Goal: Task Accomplishment & Management: Complete application form

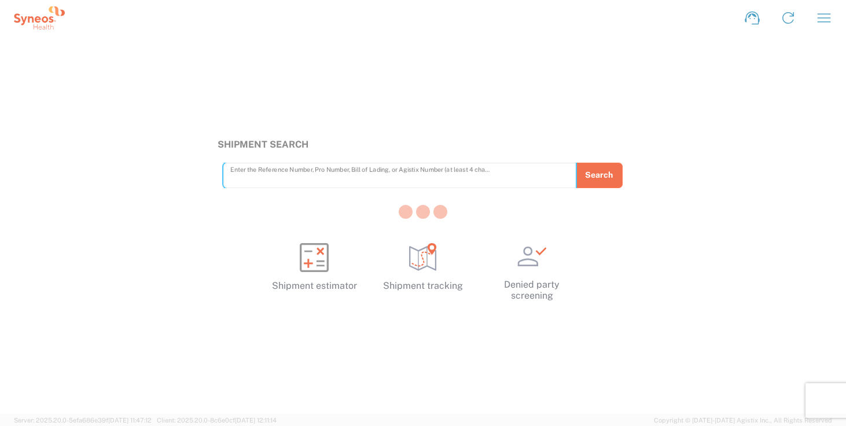
click at [828, 18] on div at bounding box center [423, 213] width 846 height 426
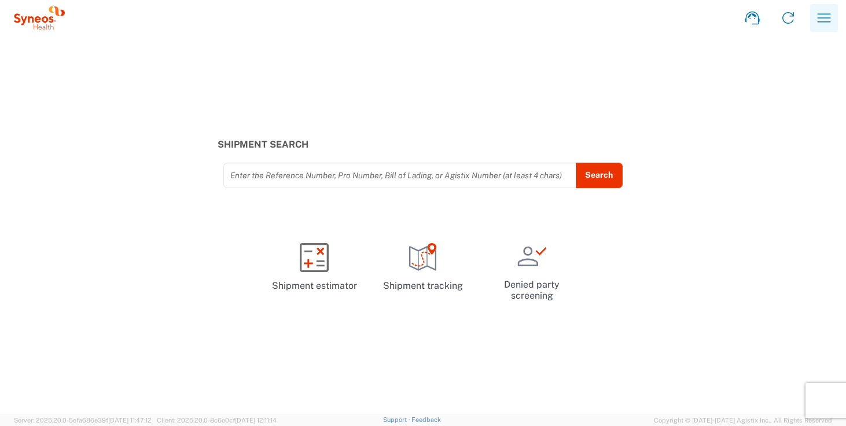
click at [827, 18] on icon "button" at bounding box center [823, 17] width 13 height 9
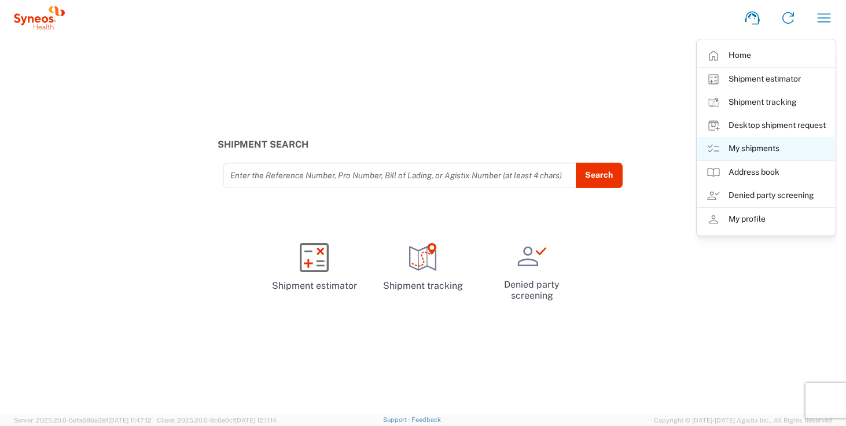
click at [782, 153] on link "My shipments" at bounding box center [766, 148] width 138 height 23
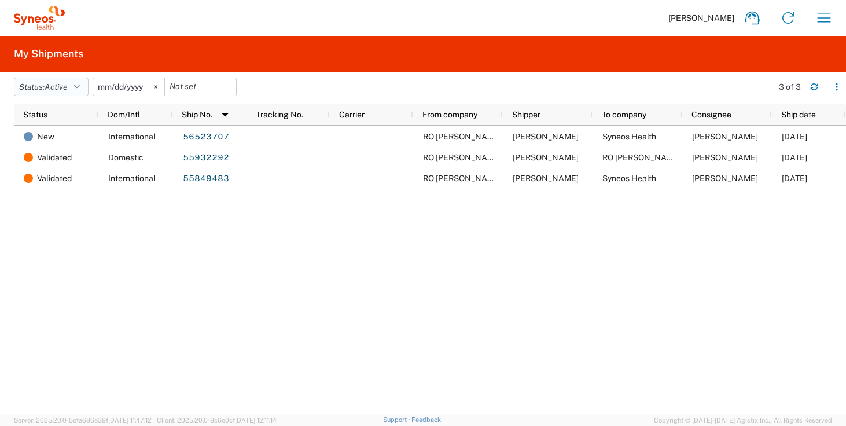
click at [80, 89] on icon "button" at bounding box center [77, 87] width 6 height 8
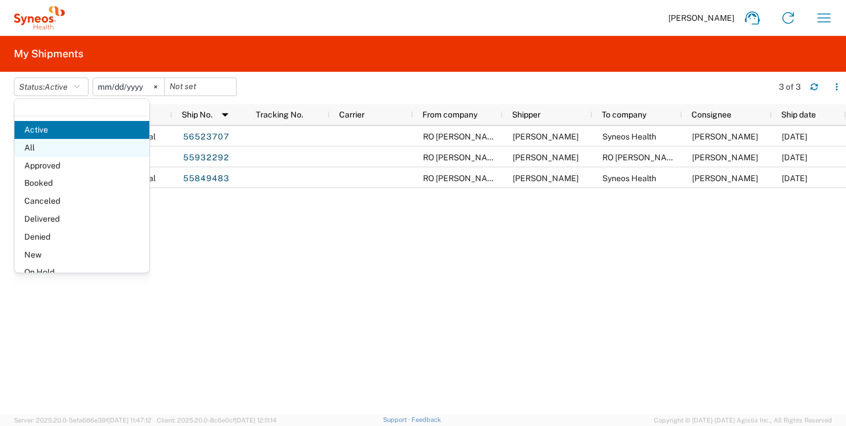
click at [61, 149] on span "All" at bounding box center [81, 148] width 135 height 18
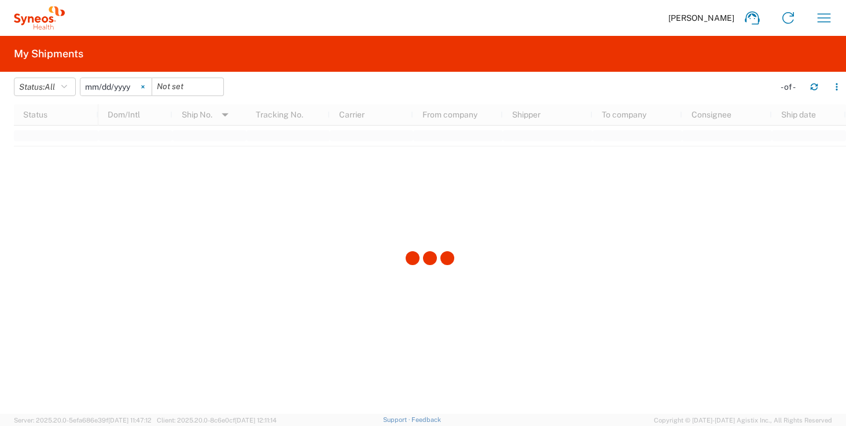
click at [144, 88] on icon at bounding box center [142, 87] width 3 height 3
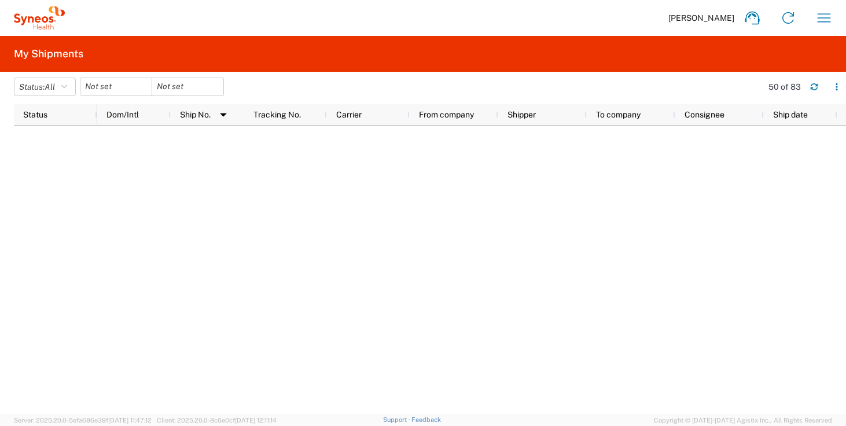
scroll to position [1266, 0]
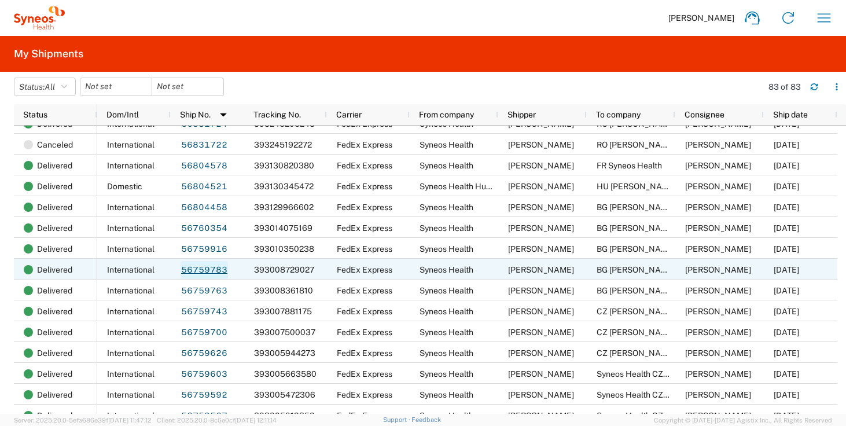
click at [192, 269] on link "56759783" at bounding box center [203, 270] width 47 height 19
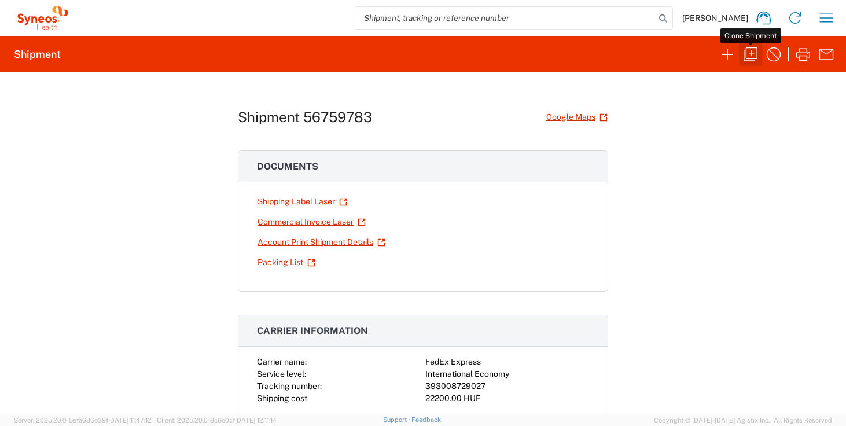
click at [747, 56] on icon "button" at bounding box center [750, 54] width 19 height 19
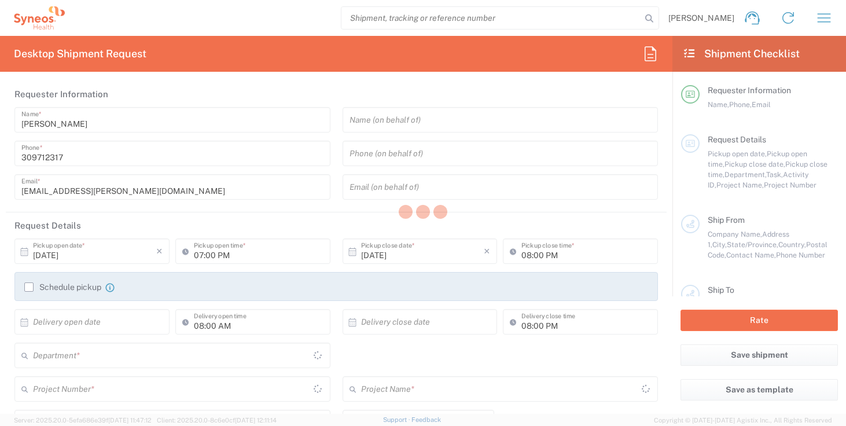
type input "Break/Fix"
type textarea "[EMAIL_ADDRESS][PERSON_NAME][DOMAIN_NAME], [EMAIL_ADDRESS][DOMAIN_NAME]"
type input "Syneos Health"
type input "Irinyi [PERSON_NAME] 4-20,B building"
type input "2nd floor"
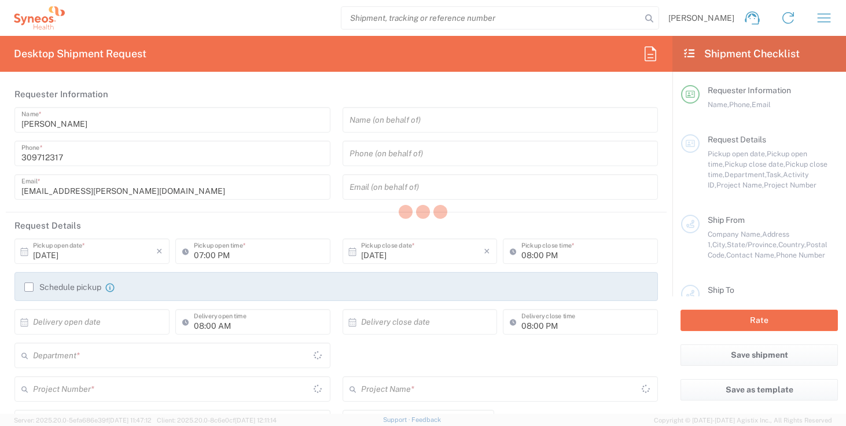
type input "[GEOGRAPHIC_DATA]"
type input "1117"
type input "[PERSON_NAME]"
type input "309712317"
type input "[EMAIL_ADDRESS][PERSON_NAME][DOMAIN_NAME]"
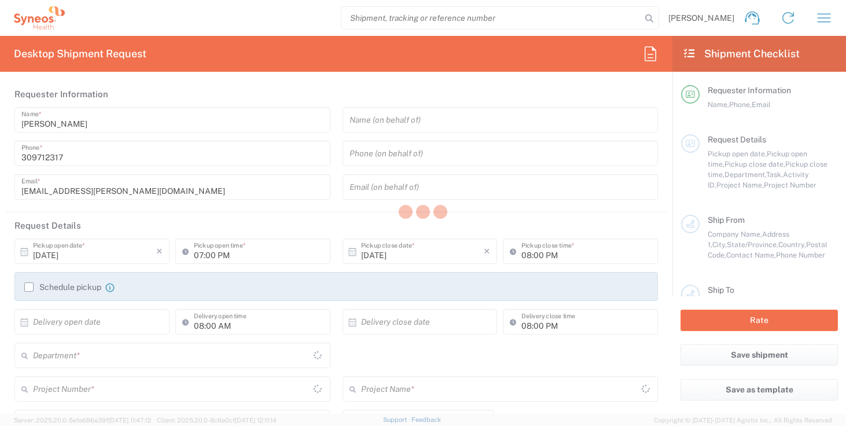
type input "BG [PERSON_NAME]"
type input "Ovcha kupel 414, ent E apt 10"
type input "Sofia"
type input "1632"
type input "[PERSON_NAME]"
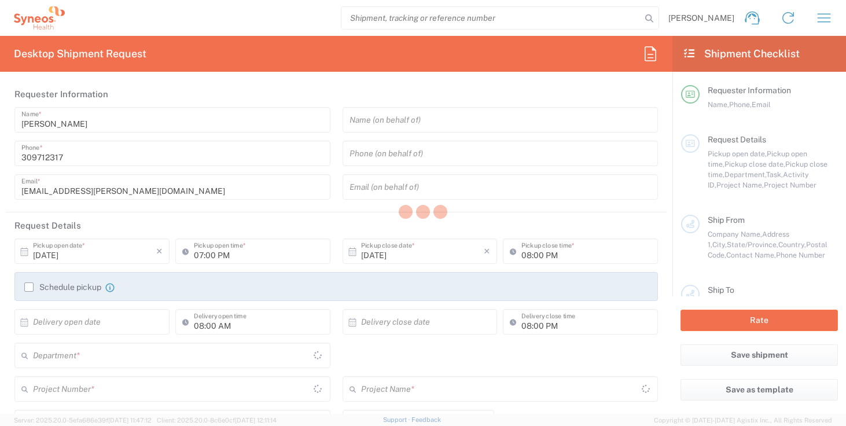
type input "359894734735"
type input "Sender/Shipper"
type input "Repair/Warranty"
type input "Sender/Shipper"
type input "09:30 AM"
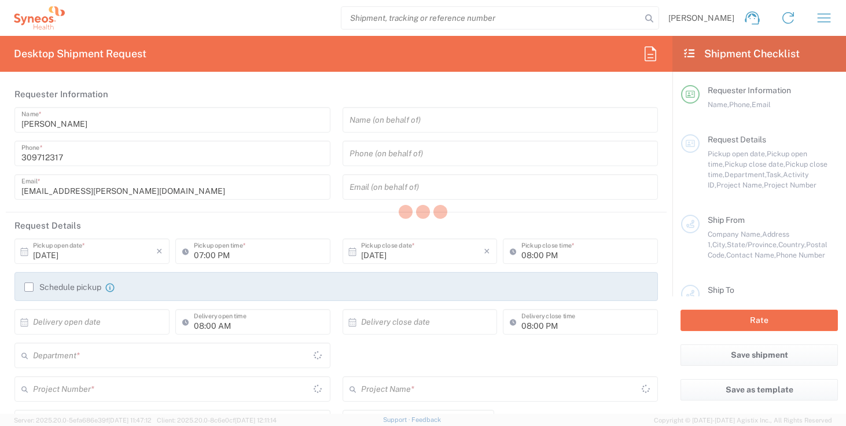
type input "05:00 PM"
type input "[GEOGRAPHIC_DATA]"
type input "Task"
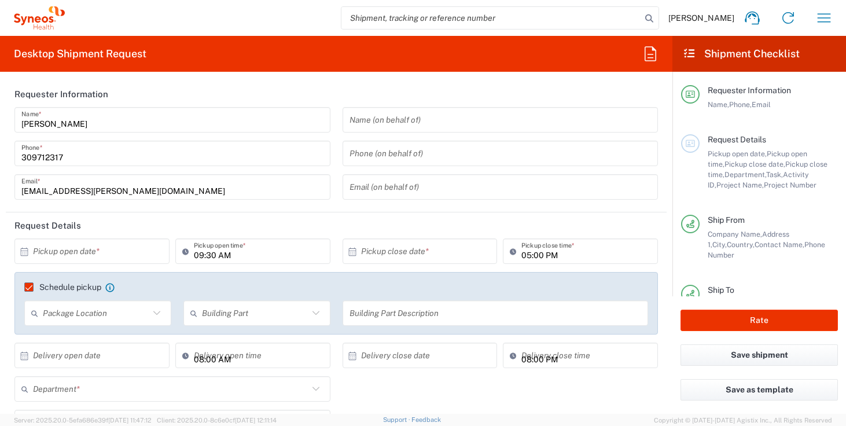
type input "Delivery Duty Paid"
type input "Your Packaging"
type input "[GEOGRAPHIC_DATA]"
type input "4510"
type input "**6183 DEPARTMENTAL EXPENSE"
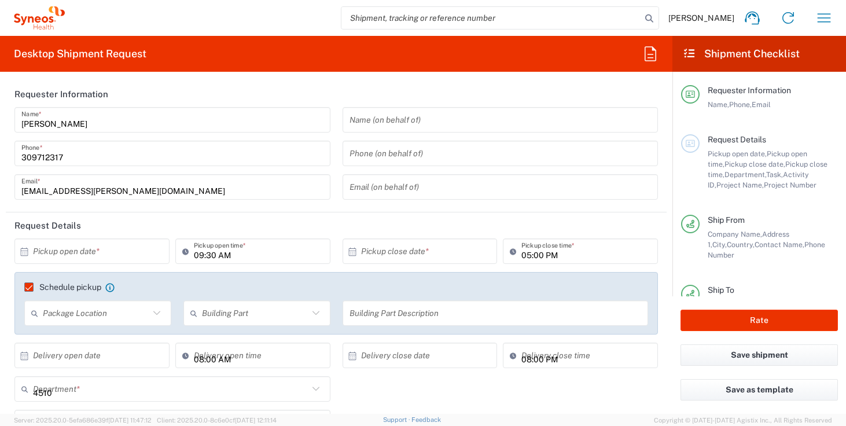
type input "6183"
type input "Syneos Health Hungary Kft."
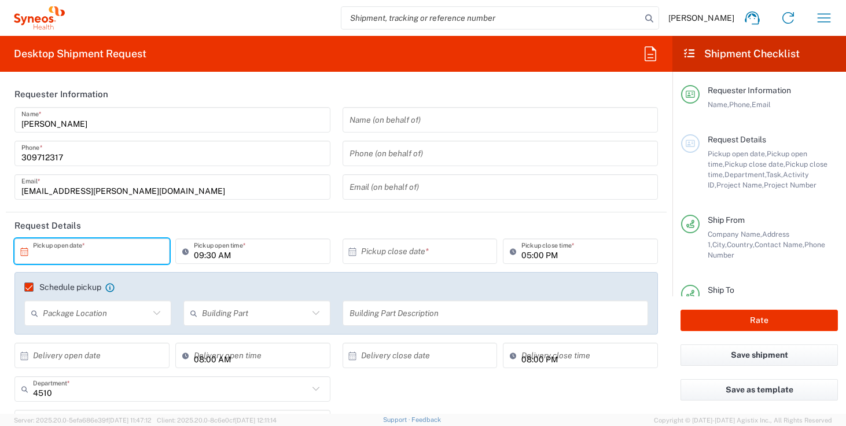
click at [90, 251] on input "text" at bounding box center [94, 251] width 123 height 20
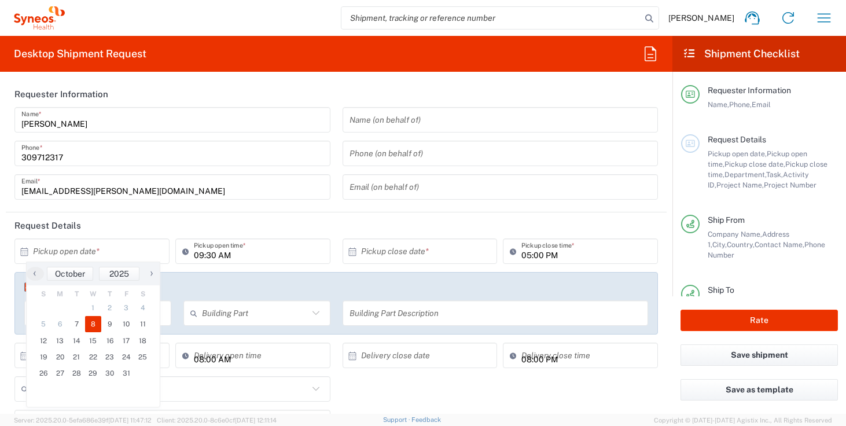
click at [93, 326] on span "8" at bounding box center [93, 324] width 17 height 16
type input "[DATE]"
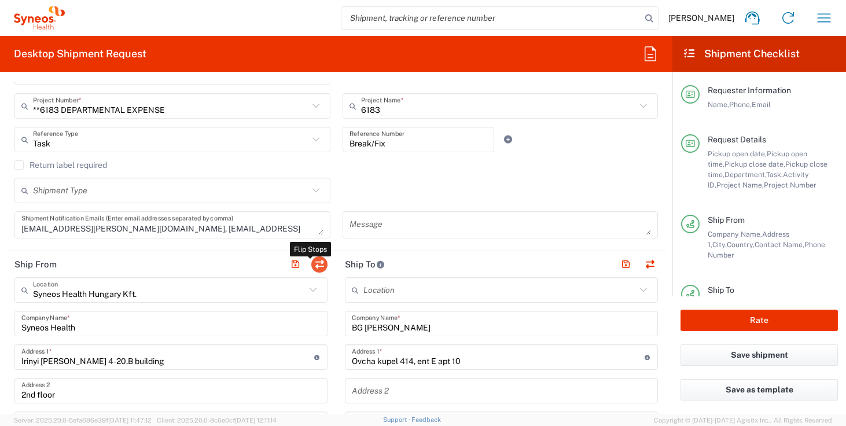
click at [315, 264] on button "button" at bounding box center [319, 264] width 16 height 16
type input "BG [PERSON_NAME]"
type input "Ovcha kupel 414, ent E apt 10"
type input "Sofia"
type input "[GEOGRAPHIC_DATA]"
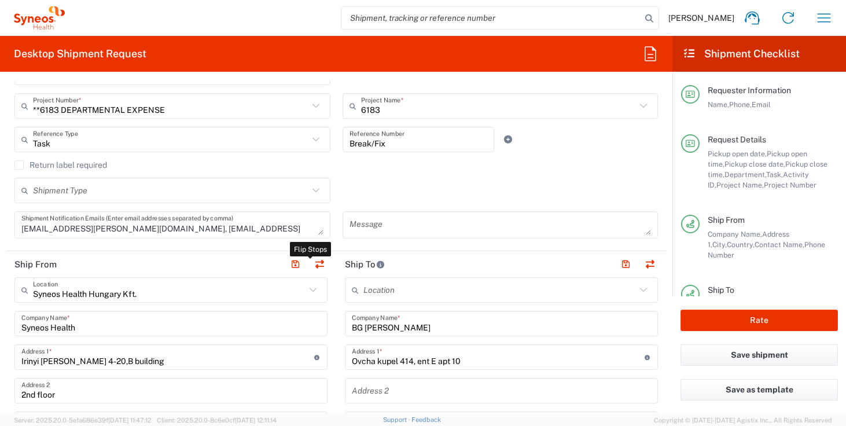
type input "1632"
type input "[PERSON_NAME]"
type input "359894734735"
type input "Syneos Health Hungary Kft."
type input "Syneos Health"
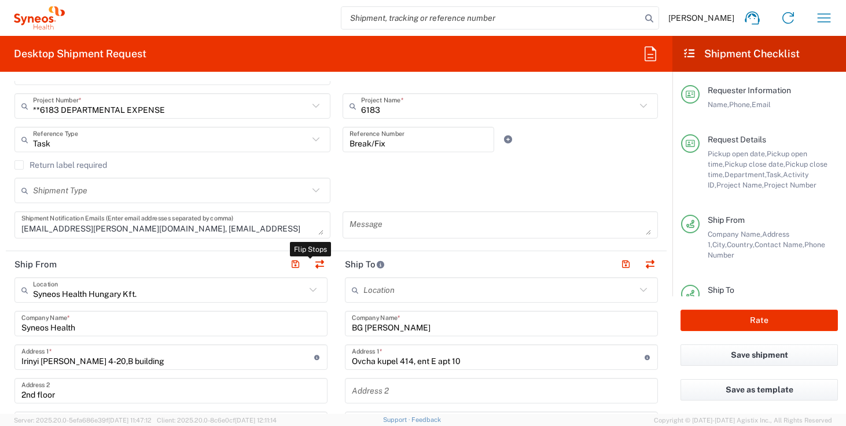
type input "Irinyi [PERSON_NAME] 4-20,B building"
type input "2nd floor"
type input "[GEOGRAPHIC_DATA]"
type input "1117"
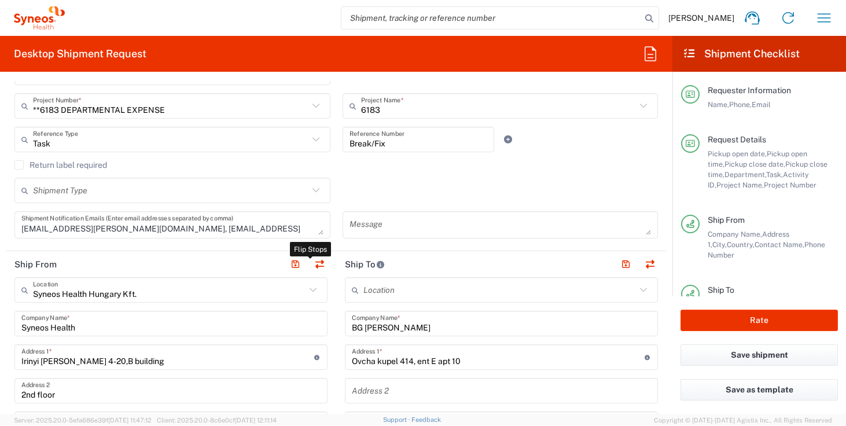
type input "[PERSON_NAME]"
type input "309712317"
type input "[EMAIL_ADDRESS][PERSON_NAME][DOMAIN_NAME]"
type input "Sender/Shipper"
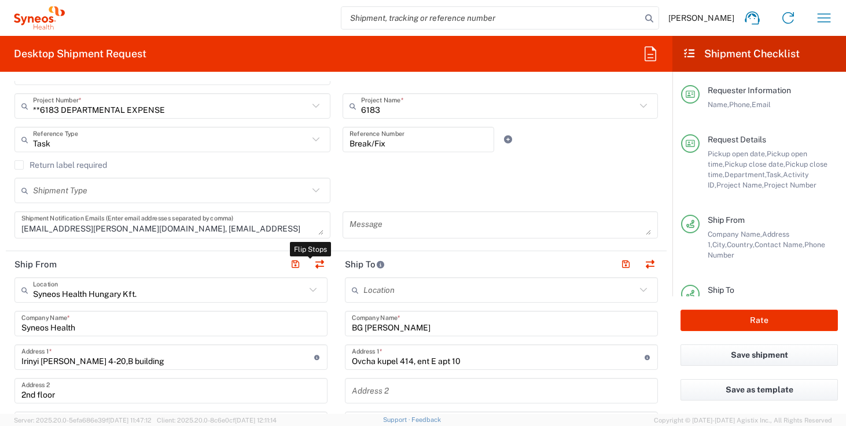
type input "Delivery Duty Paid"
type input "EORI"
type input "CZ26186152"
type input "TIN"
type input "26186152"
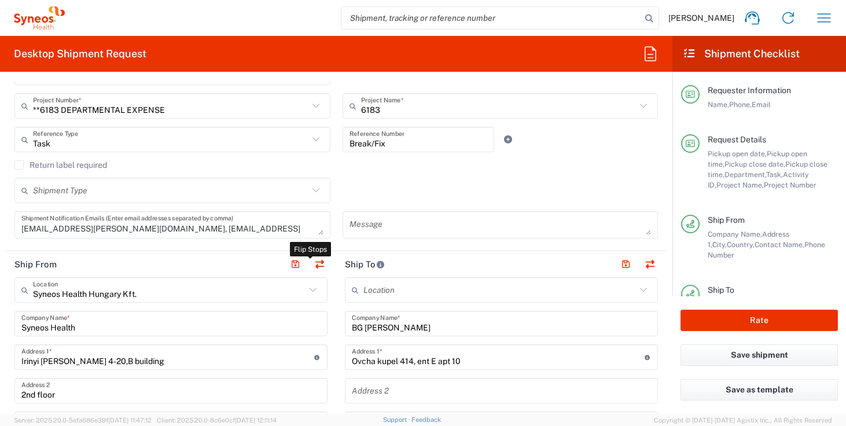
type input "VAT"
type input "HU 24901833"
type input "EORI"
type input "HU0028038708"
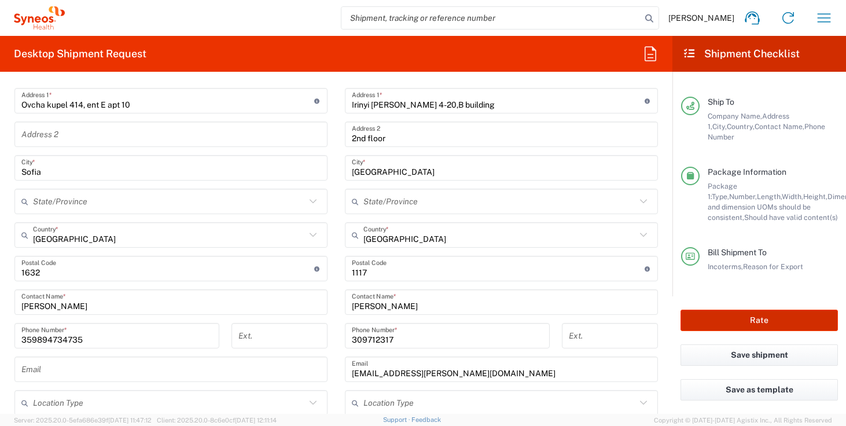
click at [753, 316] on button "Rate" at bounding box center [758, 320] width 157 height 21
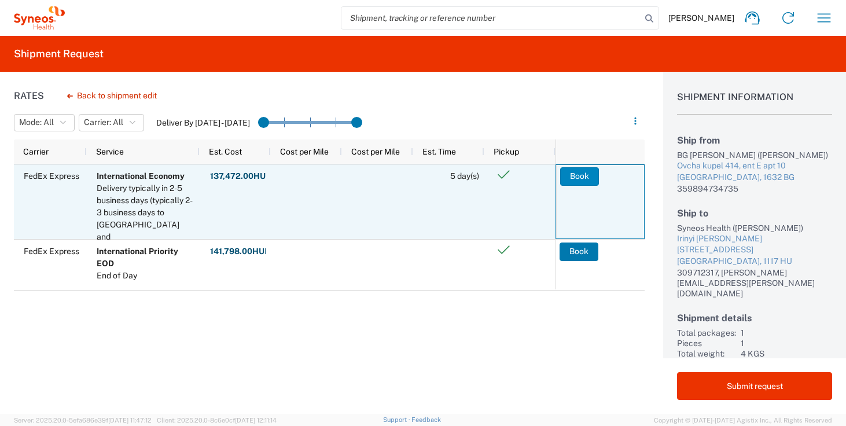
click at [587, 178] on button "Book" at bounding box center [579, 176] width 39 height 19
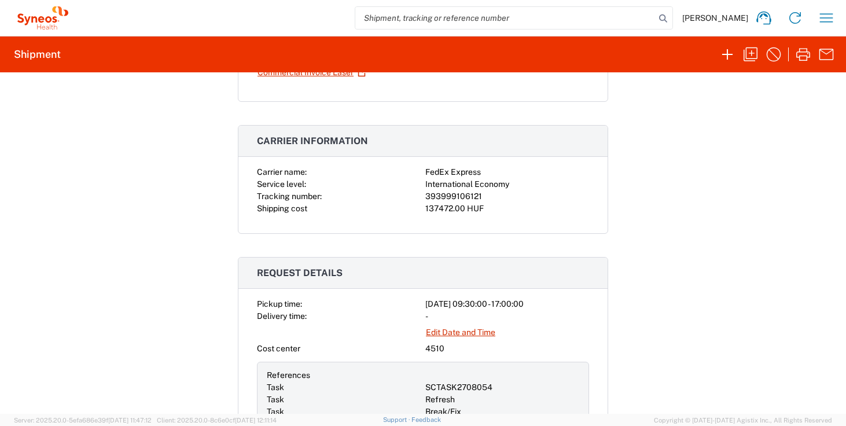
scroll to position [261, 0]
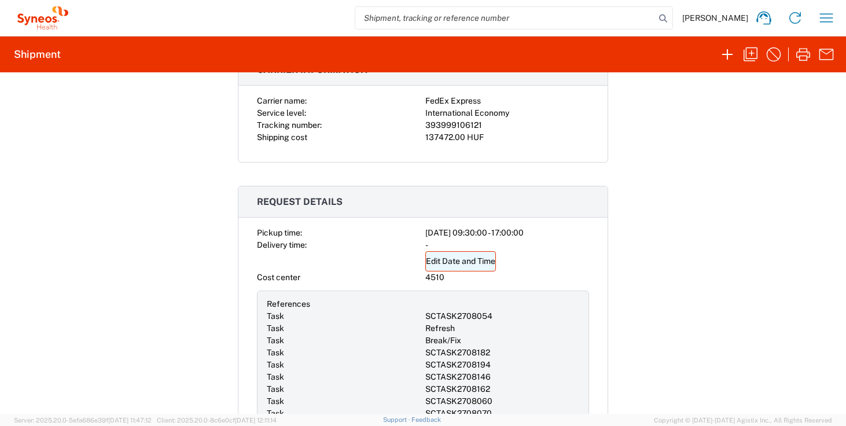
click at [461, 259] on link "Edit Date and Time" at bounding box center [460, 261] width 71 height 20
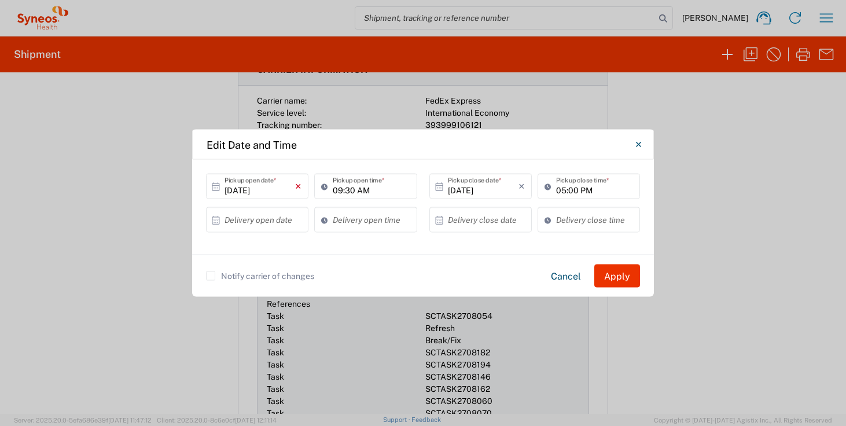
click at [298, 186] on icon "×" at bounding box center [298, 186] width 6 height 19
click at [267, 189] on input "text" at bounding box center [259, 186] width 71 height 20
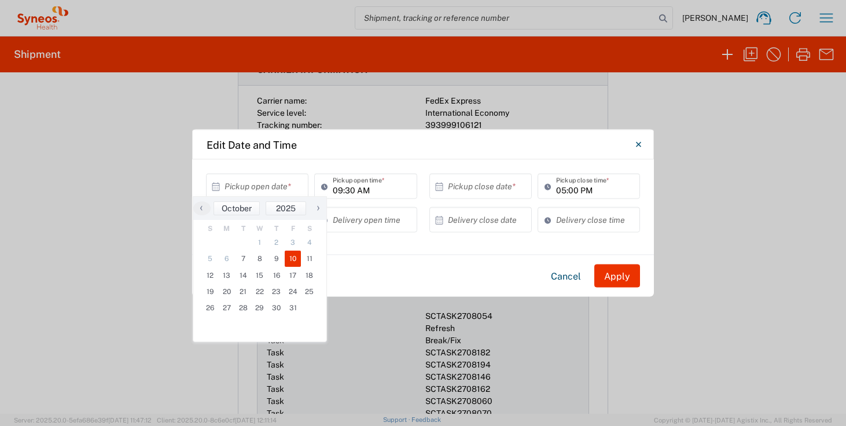
click at [293, 256] on span "10" at bounding box center [293, 259] width 17 height 16
type input "[DATE]"
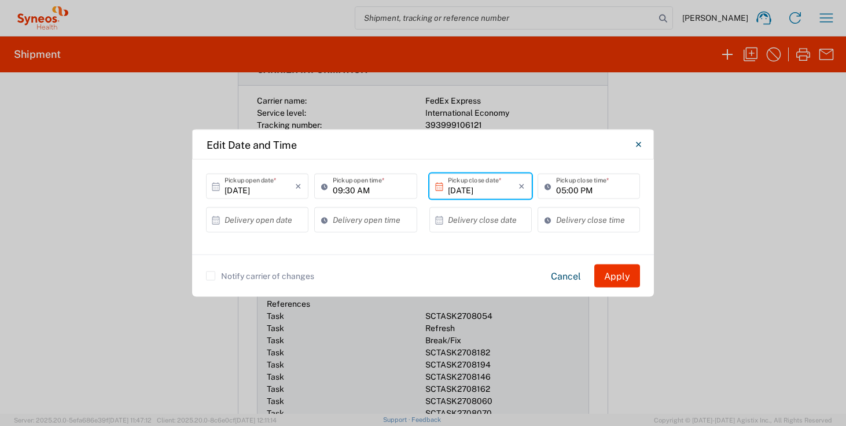
click at [215, 278] on label "Notify carrier of changes" at bounding box center [260, 275] width 108 height 9
click at [211, 276] on input "Notify carrier of changes" at bounding box center [211, 276] width 0 height 0
click at [621, 274] on button "Apply" at bounding box center [617, 275] width 46 height 23
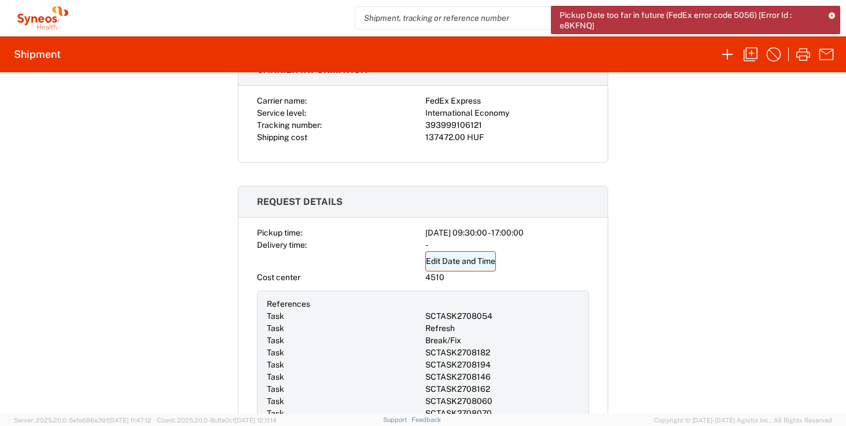
click at [452, 264] on link "Edit Date and Time" at bounding box center [460, 261] width 71 height 20
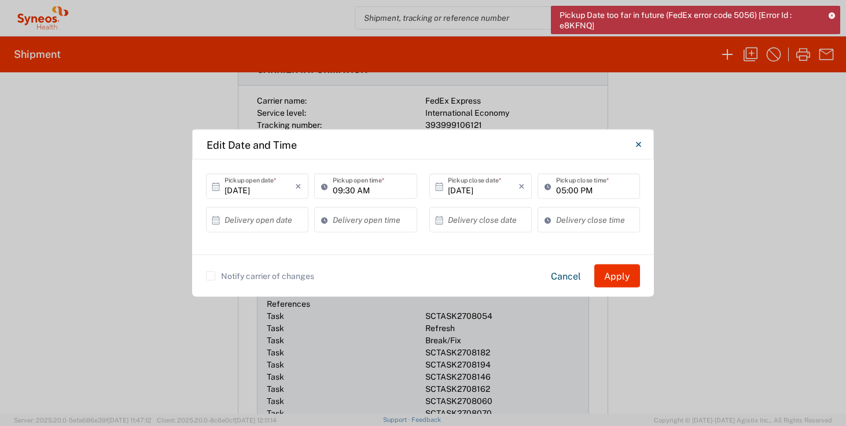
click at [301, 190] on div "[DATE] × Pickup open date *" at bounding box center [257, 186] width 102 height 25
click at [300, 188] on icon "×" at bounding box center [298, 186] width 6 height 19
click at [257, 191] on input "text" at bounding box center [259, 186] width 71 height 20
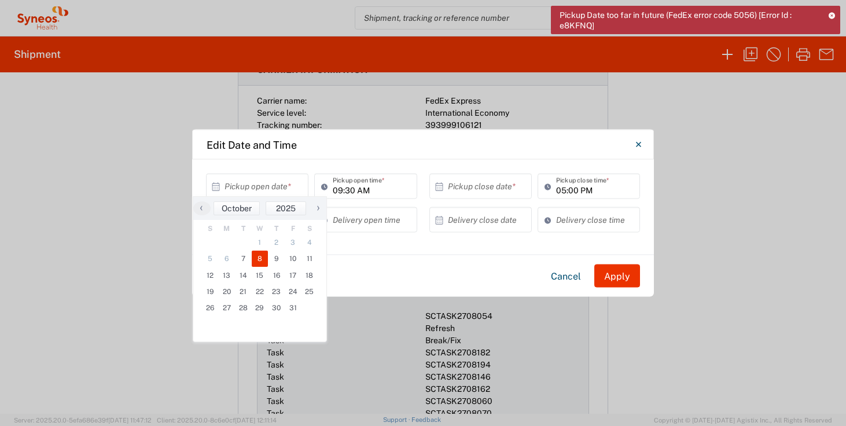
click at [259, 257] on span "8" at bounding box center [260, 259] width 17 height 16
type input "[DATE]"
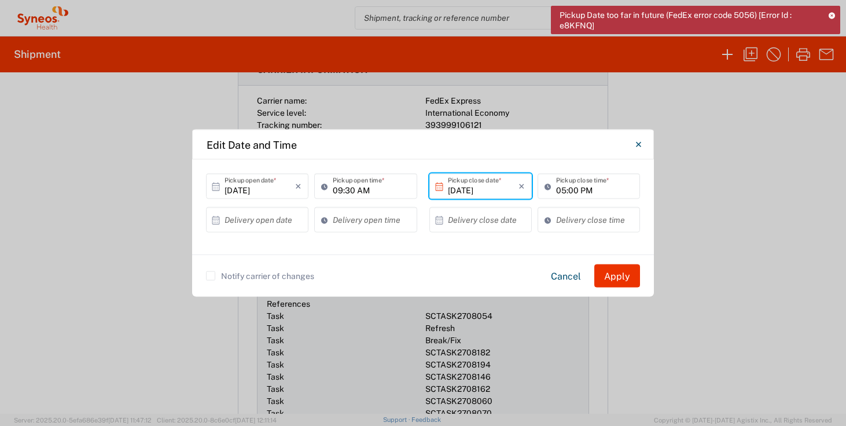
click at [220, 275] on label "Notify carrier of changes" at bounding box center [260, 275] width 108 height 9
click at [211, 276] on input "Notify carrier of changes" at bounding box center [211, 276] width 0 height 0
click at [614, 271] on button "Apply" at bounding box center [617, 275] width 46 height 23
